Goal: Task Accomplishment & Management: Use online tool/utility

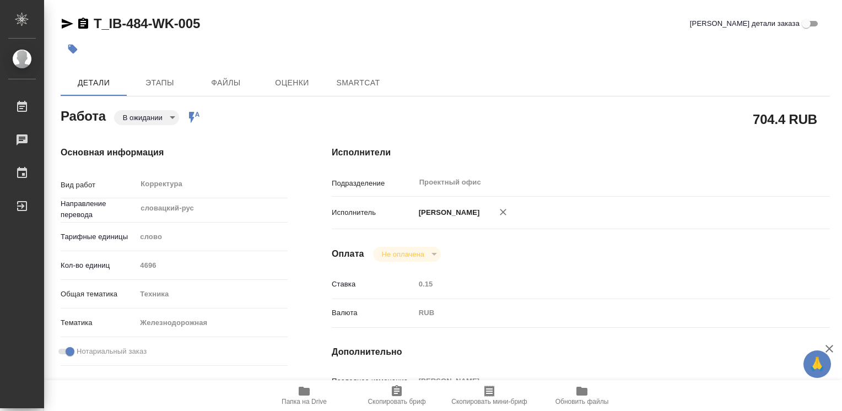
type textarea "x"
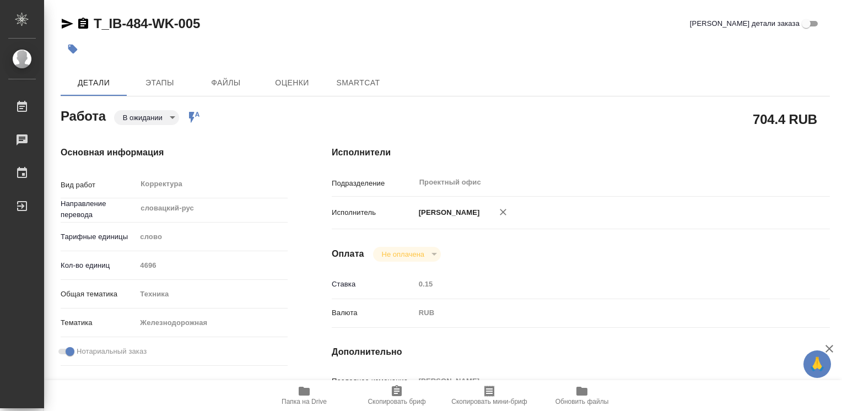
type textarea "x"
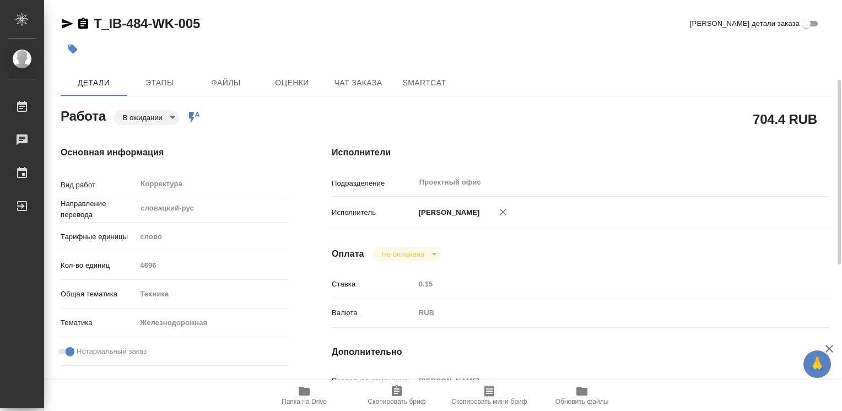
scroll to position [110, 0]
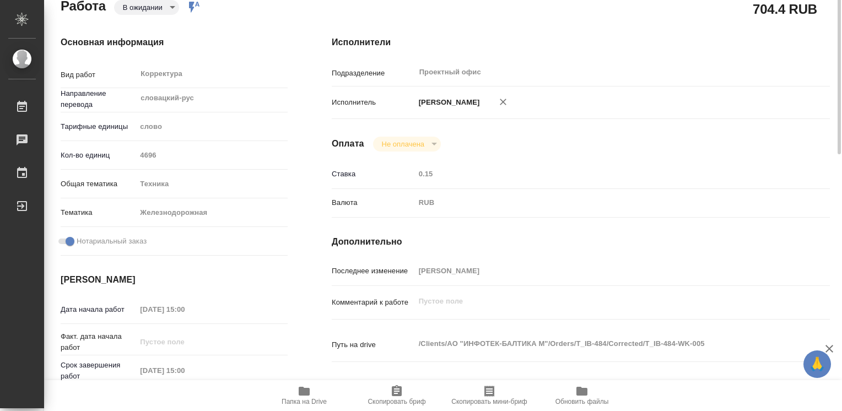
type textarea "x"
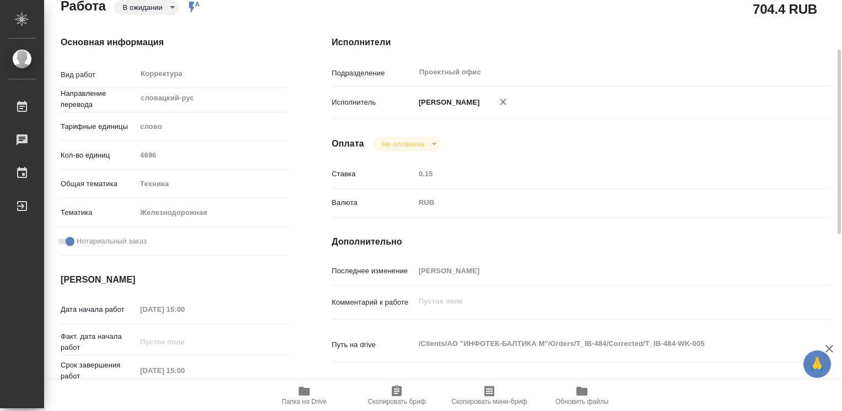
type textarea "x"
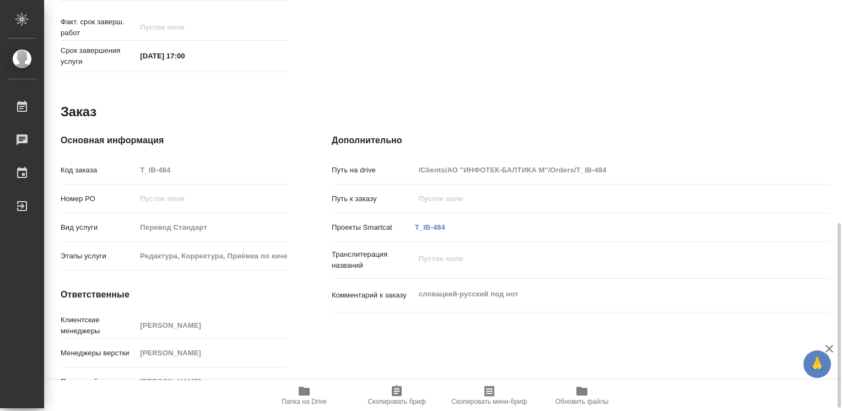
scroll to position [503, 0]
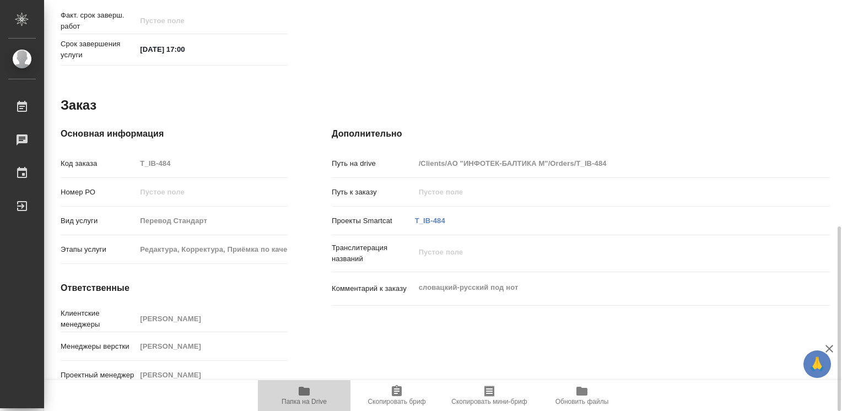
click at [304, 393] on icon "button" at bounding box center [304, 391] width 11 height 9
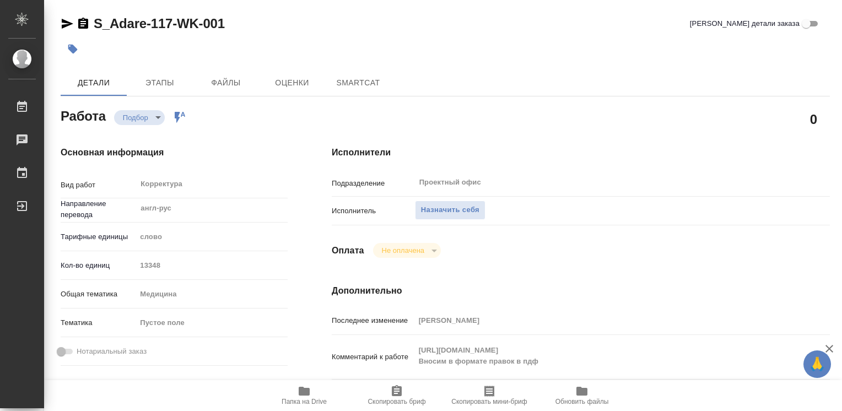
type textarea "x"
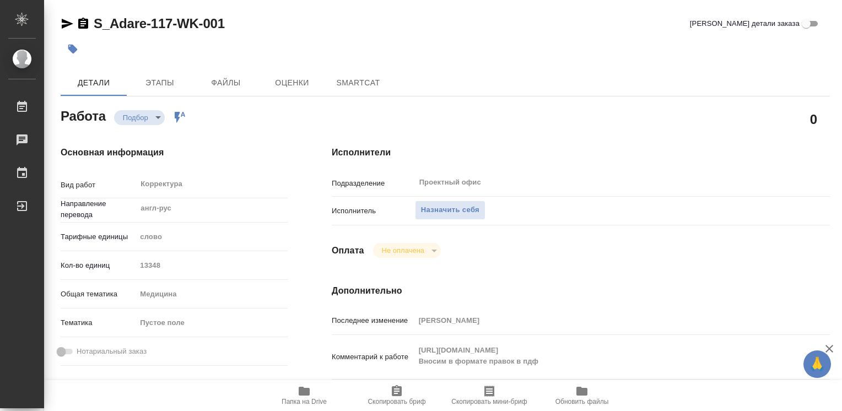
type textarea "x"
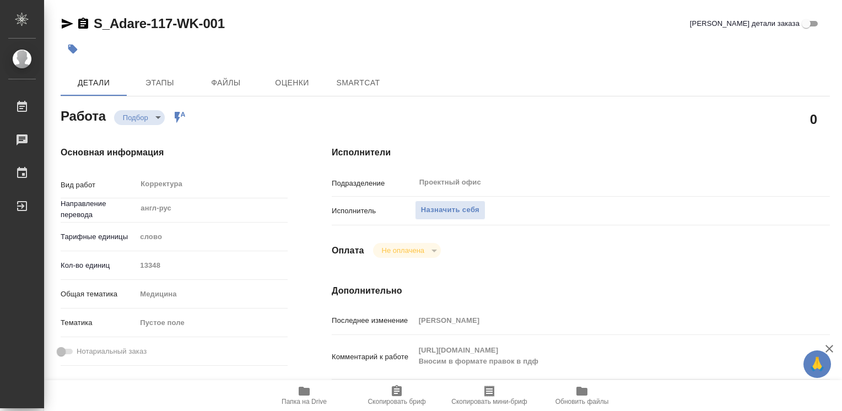
type textarea "x"
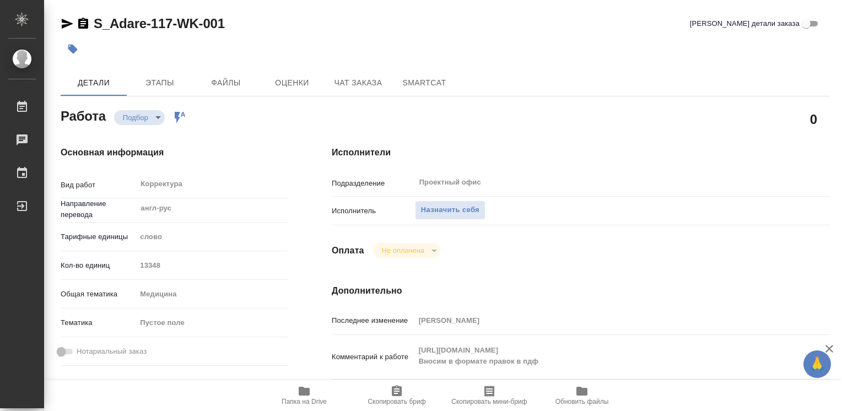
scroll to position [55, 0]
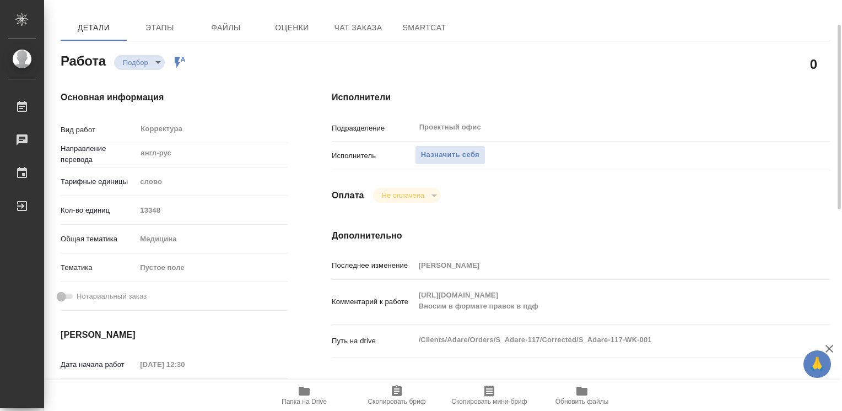
type textarea "x"
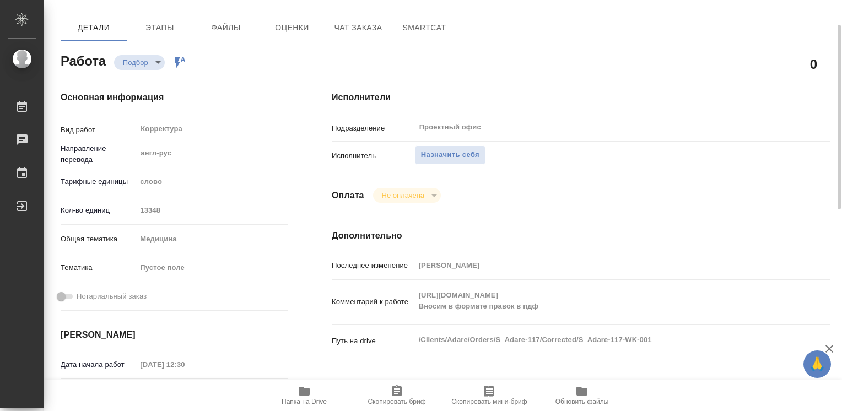
type textarea "x"
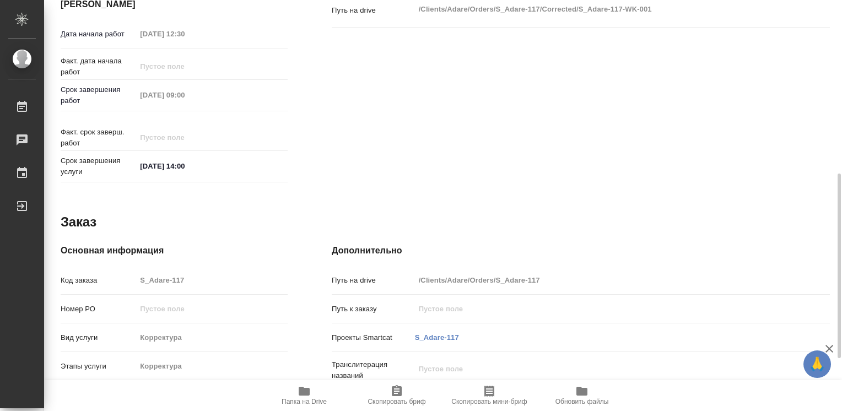
scroll to position [503, 0]
